Goal: Find specific fact: Find specific fact

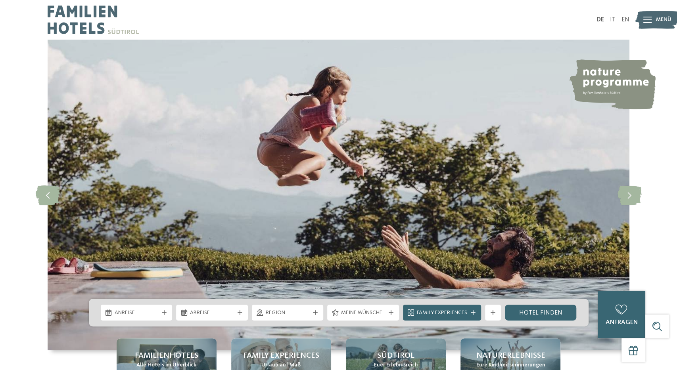
drag, startPoint x: 612, startPoint y: 19, endPoint x: 536, endPoint y: 85, distance: 100.9
click at [612, 19] on link "IT" at bounding box center [613, 20] width 6 height 6
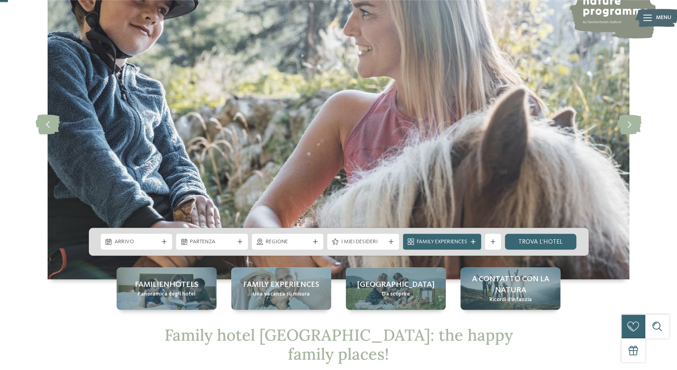
scroll to position [165, 0]
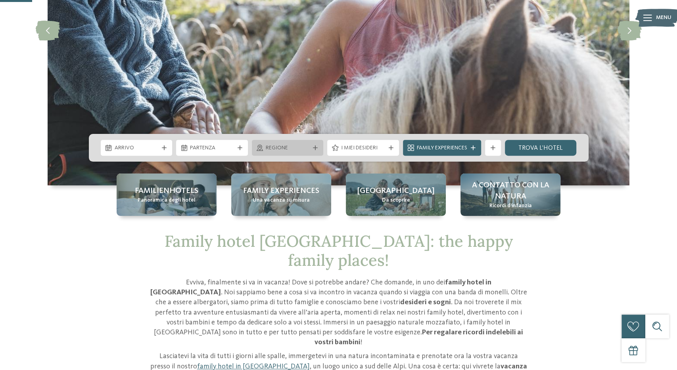
click at [316, 146] on icon at bounding box center [315, 148] width 5 height 5
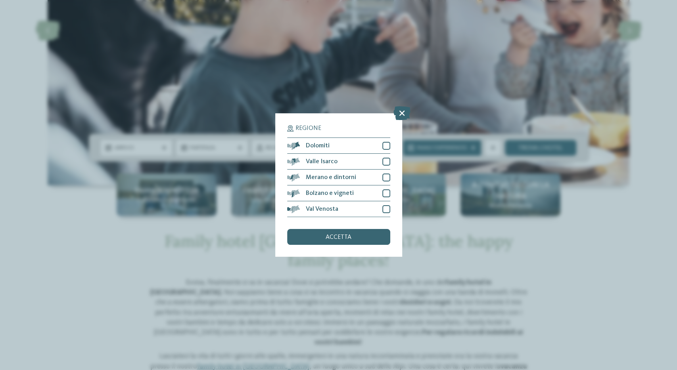
click at [405, 111] on icon at bounding box center [401, 113] width 17 height 14
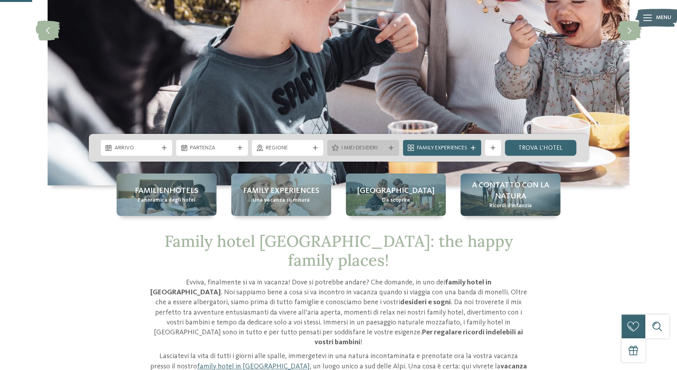
click at [393, 148] on icon at bounding box center [391, 148] width 5 height 5
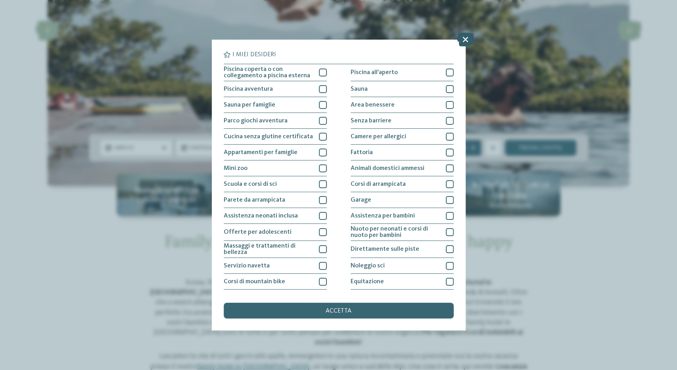
click at [465, 38] on icon at bounding box center [465, 40] width 17 height 14
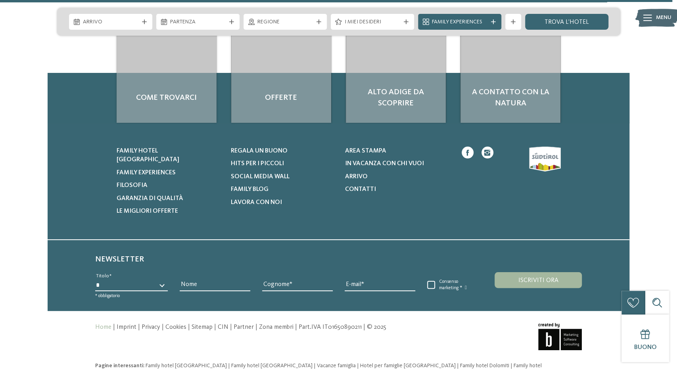
scroll to position [3738, 0]
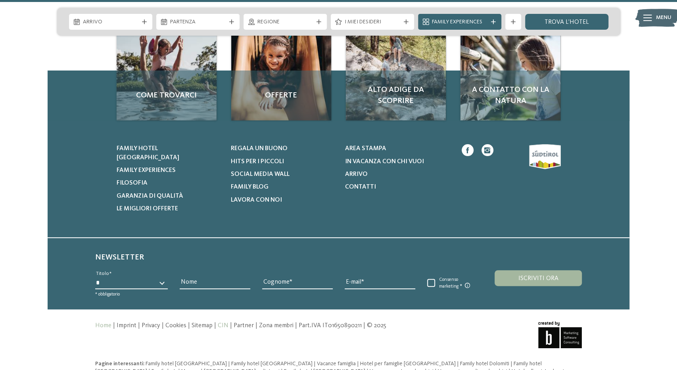
click at [223, 323] on link "CIN" at bounding box center [223, 326] width 11 height 6
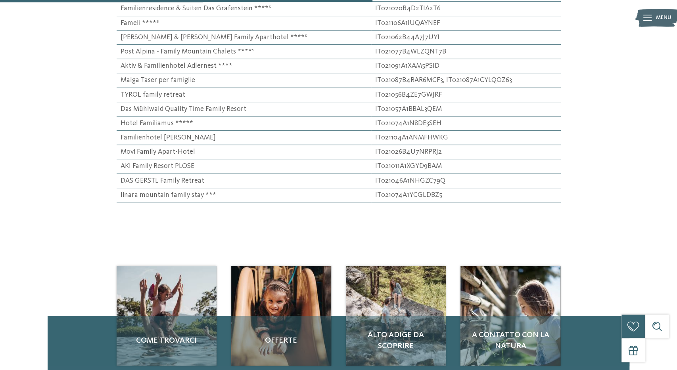
scroll to position [371, 0]
